Goal: Task Accomplishment & Management: Use online tool/utility

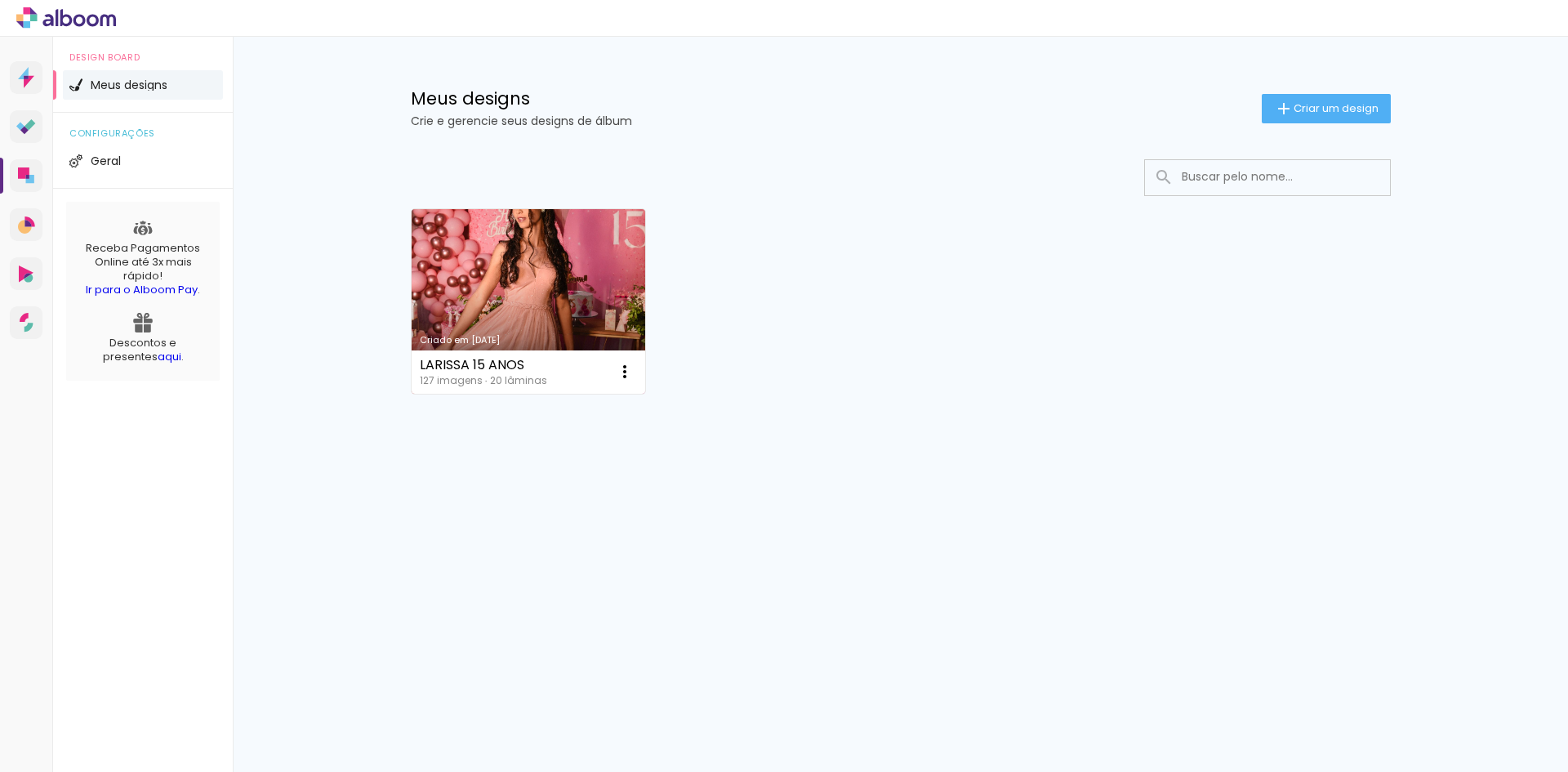
click at [600, 251] on link "Criado em [DATE]" at bounding box center [528, 302] width 234 height 185
